Goal: Entertainment & Leisure: Consume media (video, audio)

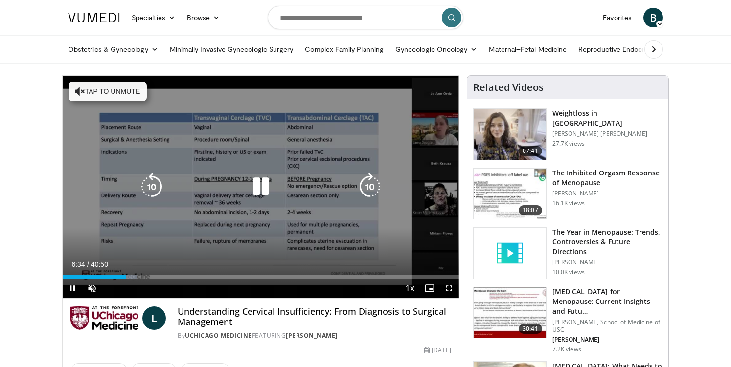
click at [101, 94] on button "Tap to unmute" at bounding box center [107, 92] width 78 height 20
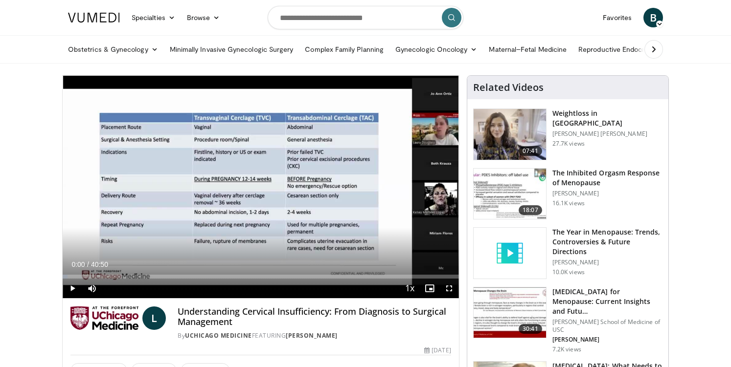
drag, startPoint x: 108, startPoint y: 277, endPoint x: 56, endPoint y: 272, distance: 52.0
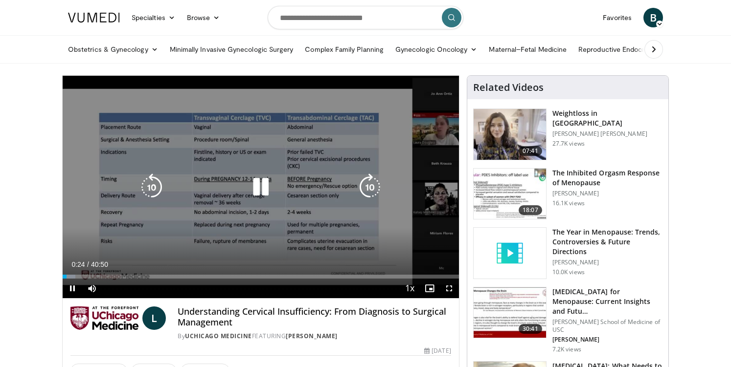
click at [263, 192] on icon "Video Player" at bounding box center [260, 187] width 27 height 27
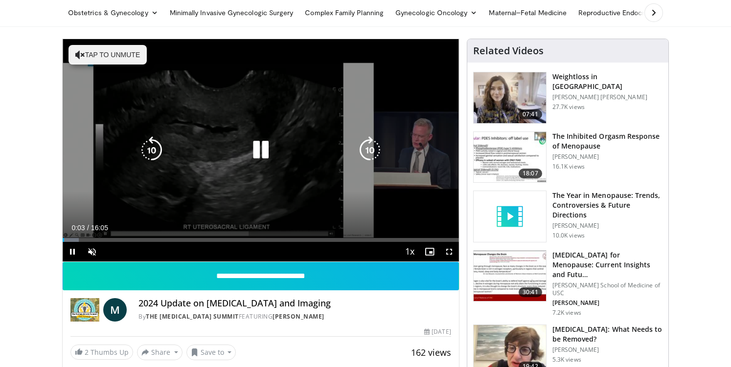
click at [107, 58] on button "Tap to unmute" at bounding box center [107, 55] width 78 height 20
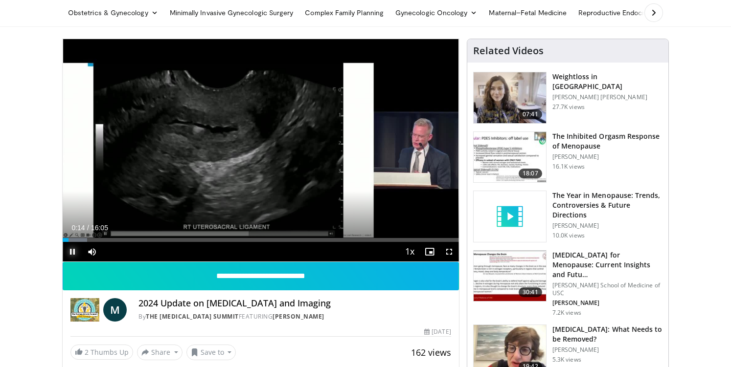
click at [72, 252] on span "Video Player" at bounding box center [73, 252] width 20 height 20
